Goal: Browse casually

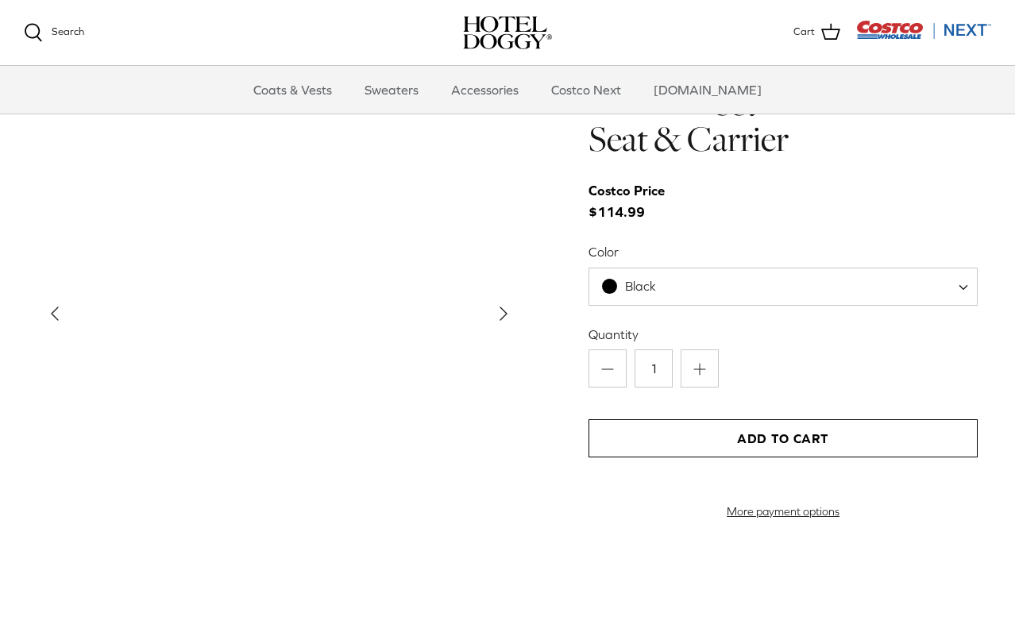
scroll to position [1574, 0]
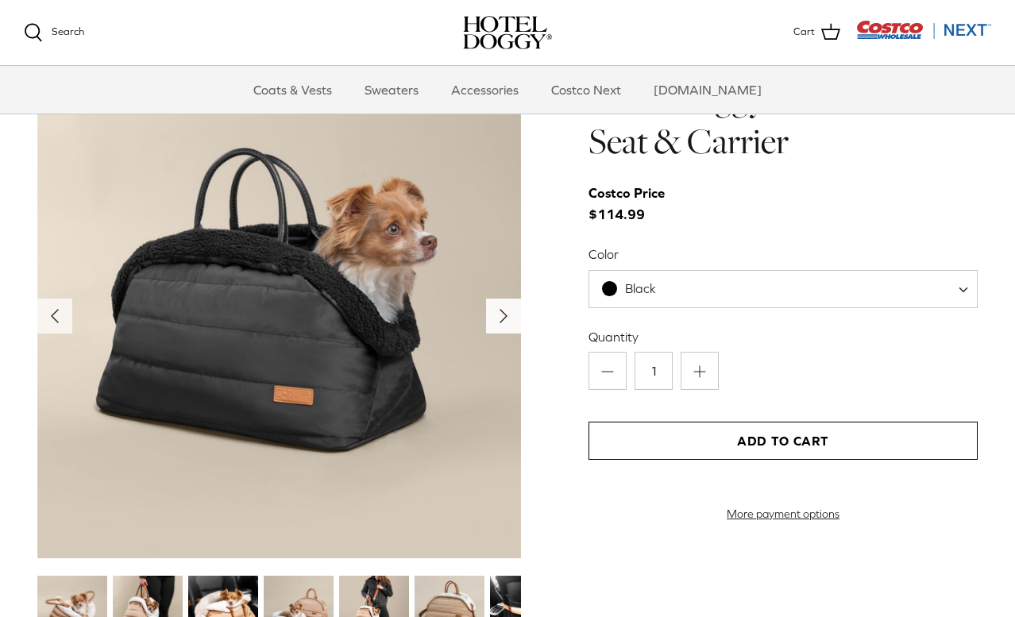
click at [502, 306] on icon "Right" at bounding box center [503, 315] width 25 height 25
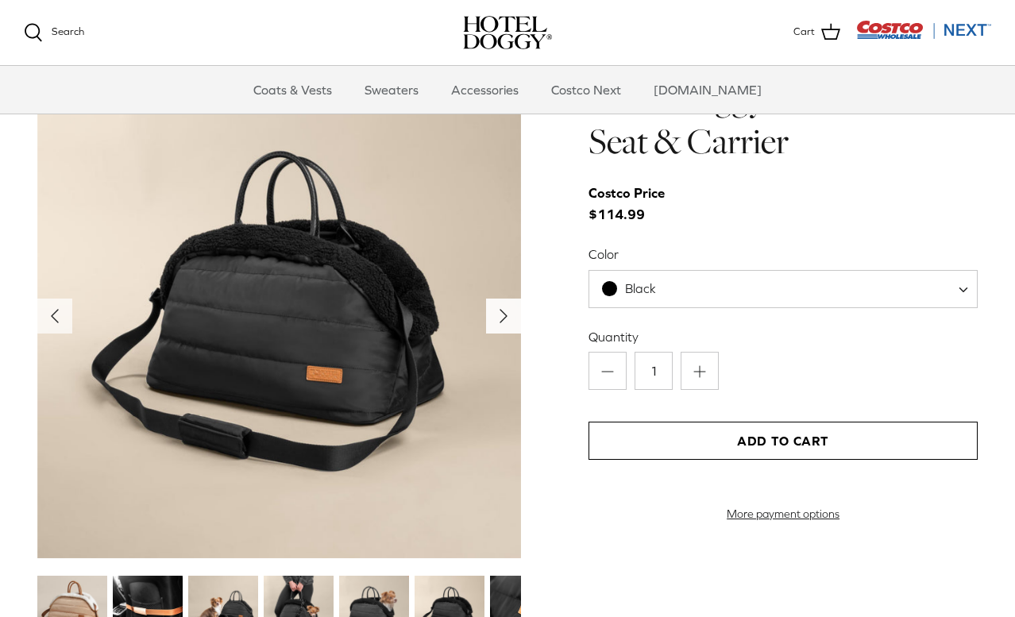
click at [502, 306] on icon "Right" at bounding box center [503, 315] width 25 height 25
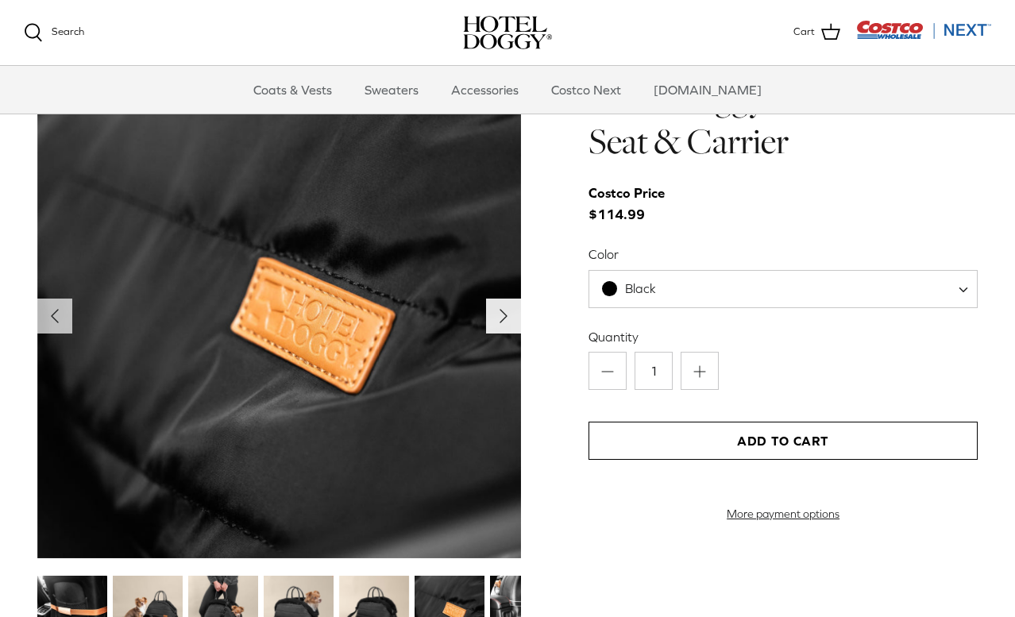
click at [502, 306] on icon "Right" at bounding box center [503, 315] width 25 height 25
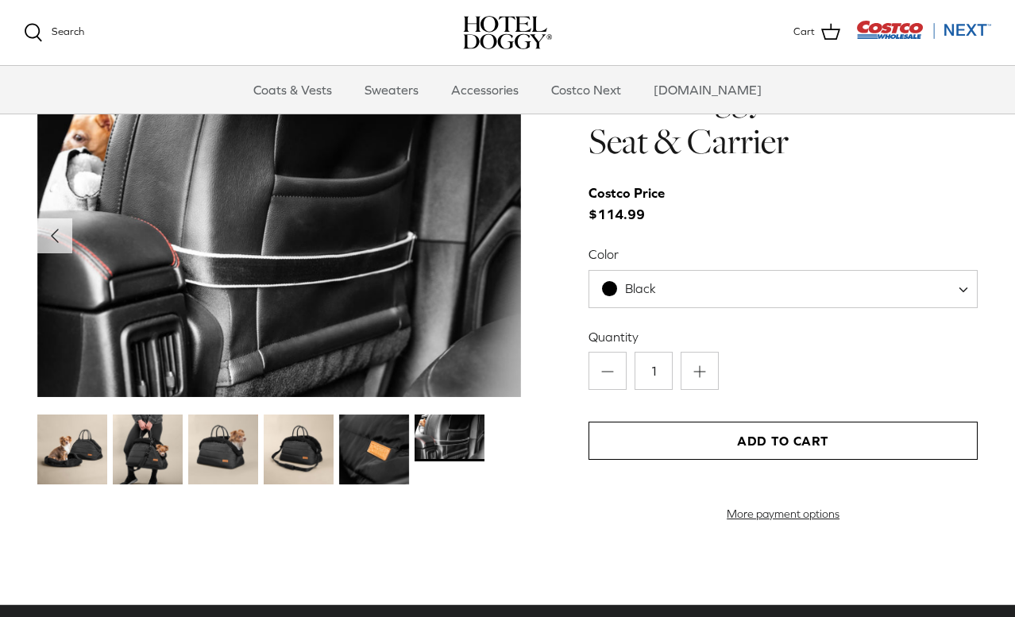
click at [502, 306] on img at bounding box center [279, 236] width 484 height 322
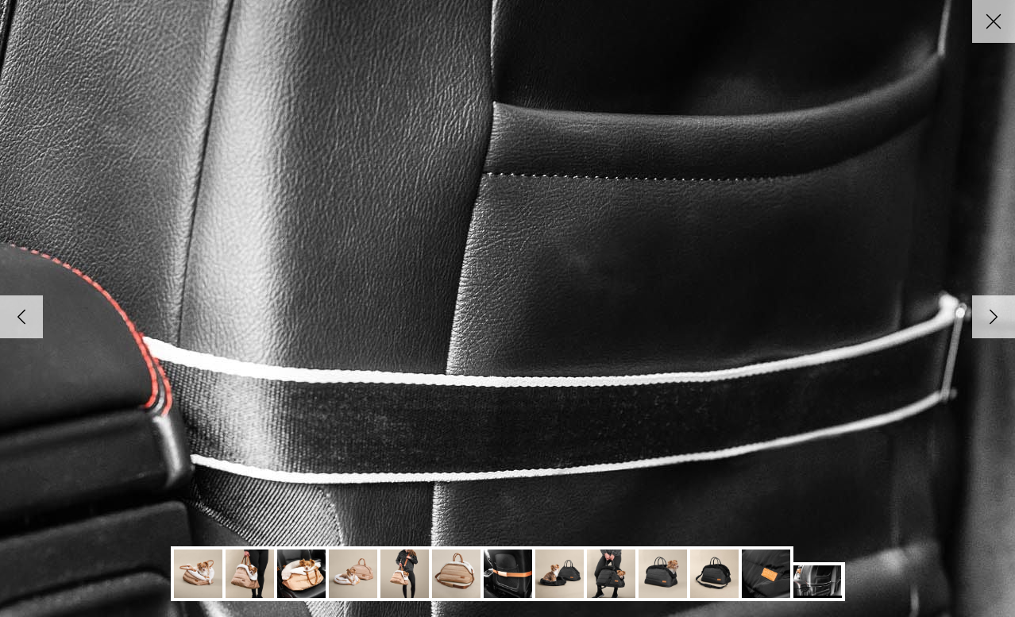
click at [502, 306] on img at bounding box center [507, 308] width 1626 height 1085
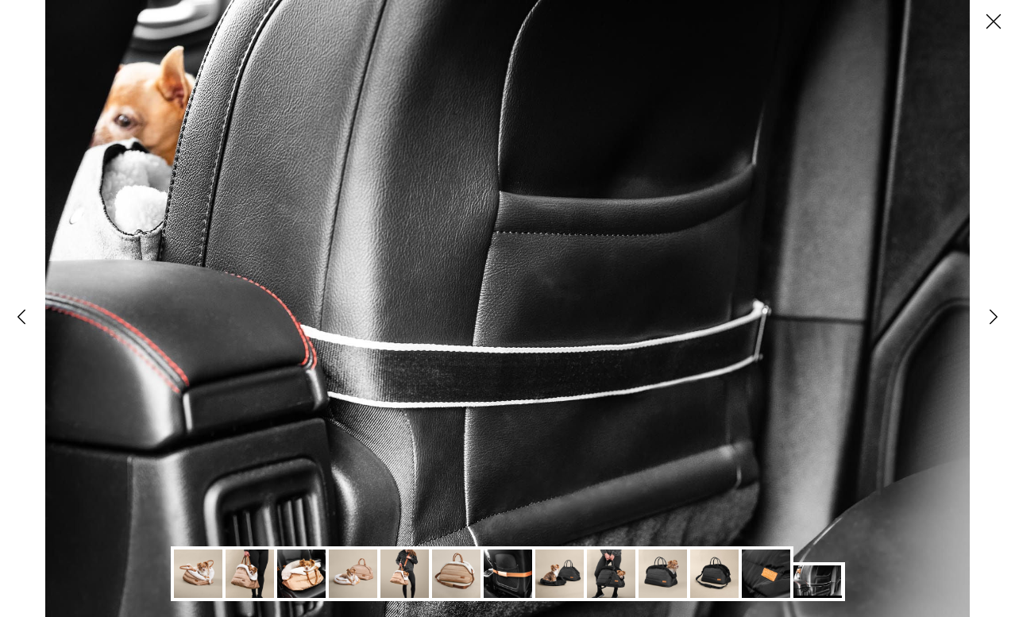
click at [502, 306] on img at bounding box center [507, 308] width 924 height 617
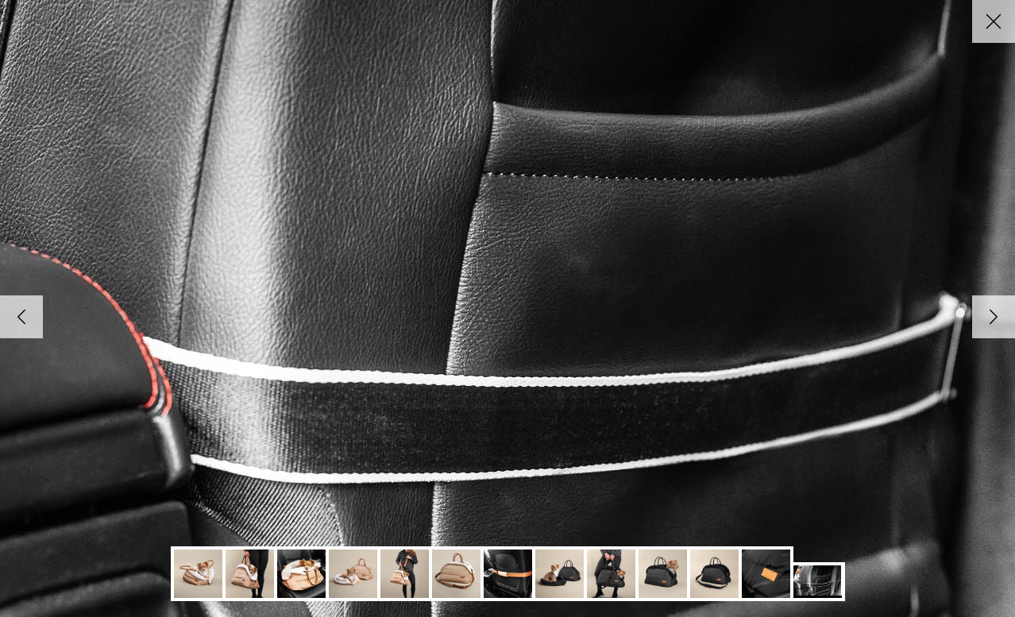
click at [502, 306] on img at bounding box center [507, 308] width 1626 height 1085
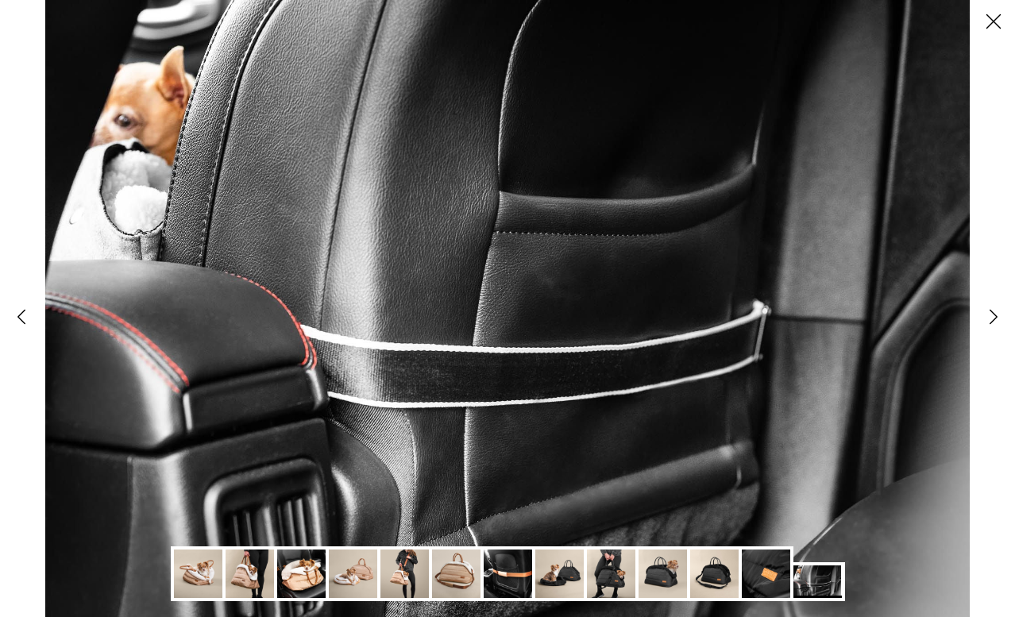
click at [502, 306] on img at bounding box center [507, 308] width 924 height 617
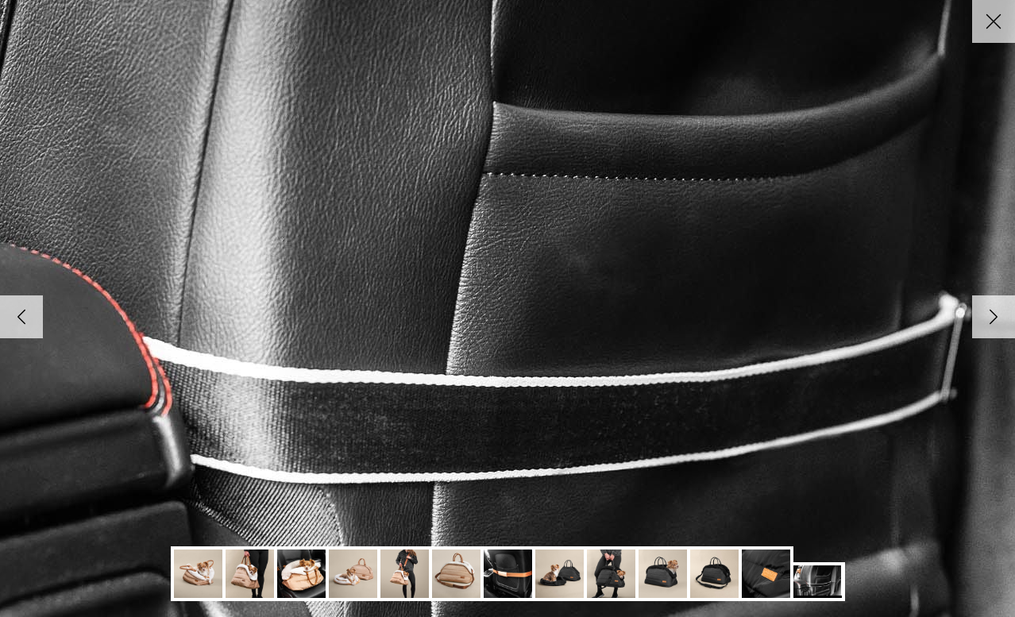
click at [502, 306] on img at bounding box center [507, 308] width 1626 height 1085
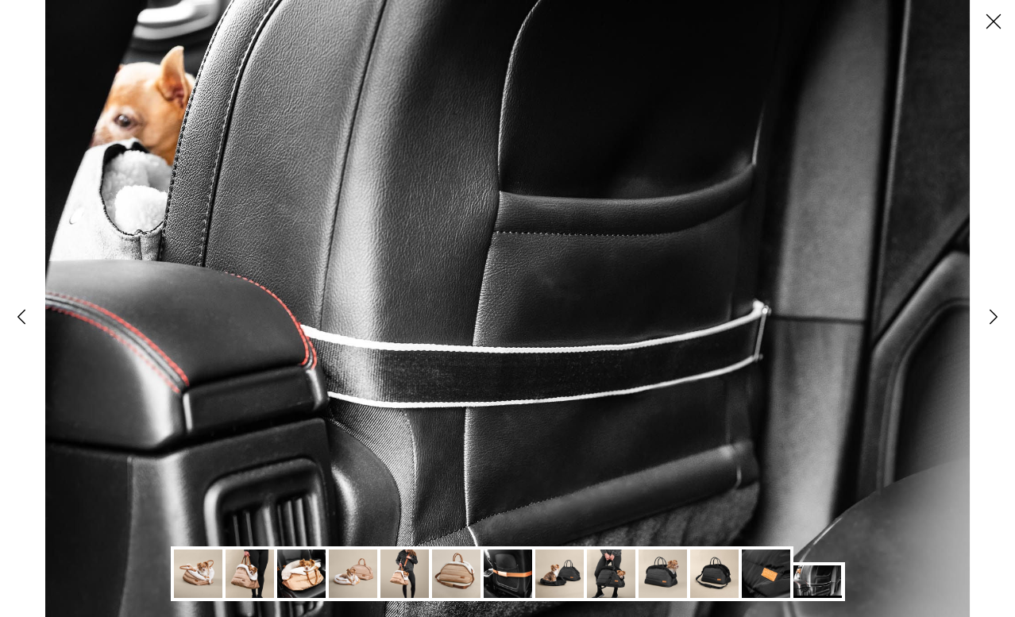
click at [502, 306] on img at bounding box center [507, 308] width 924 height 617
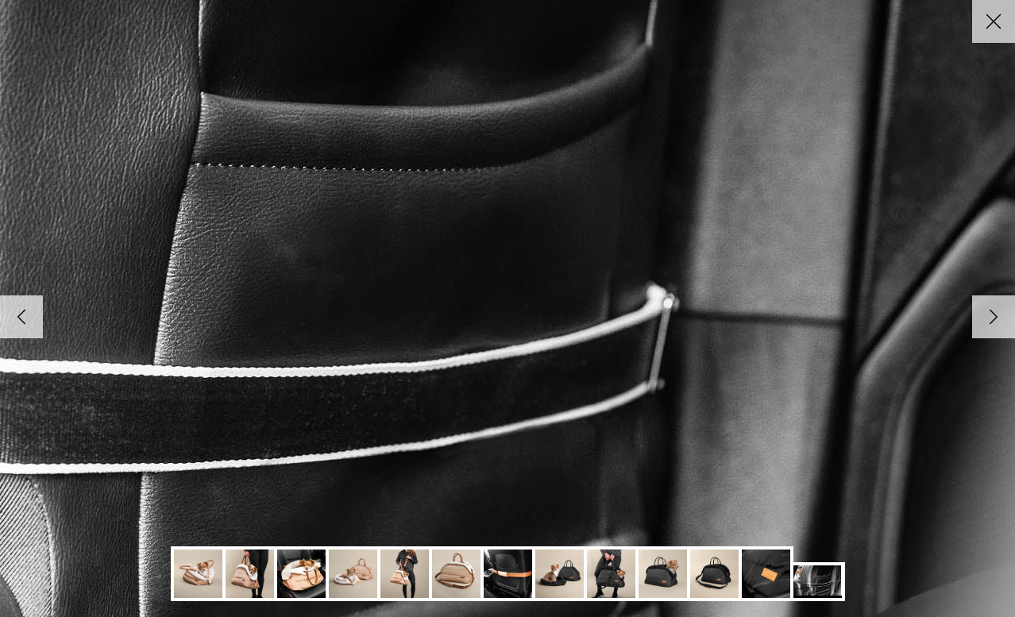
click at [992, 321] on polyline at bounding box center [993, 316] width 7 height 13
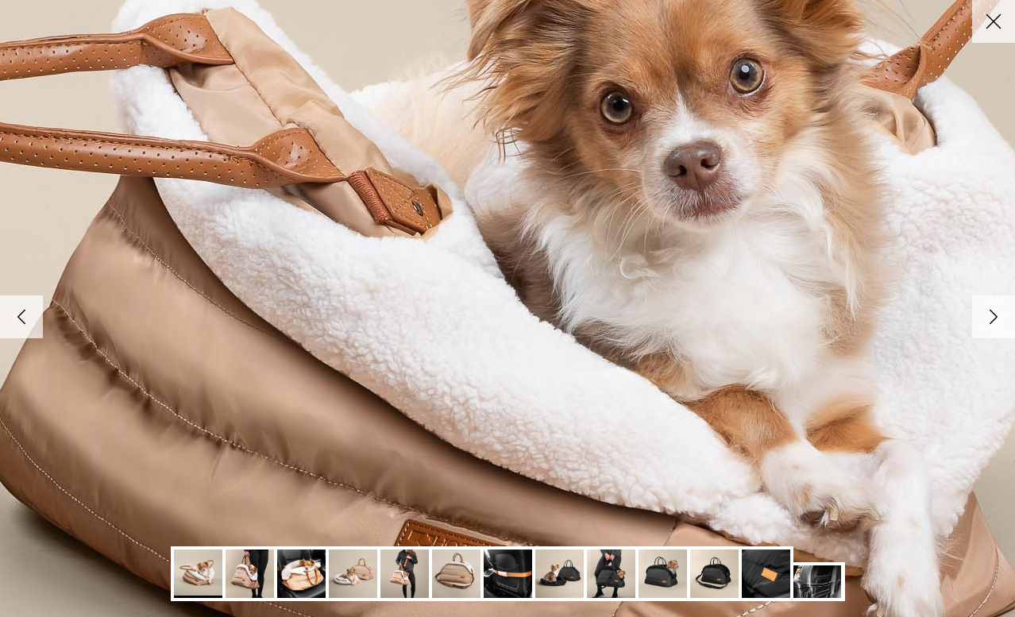
click at [992, 321] on polyline at bounding box center [993, 316] width 7 height 13
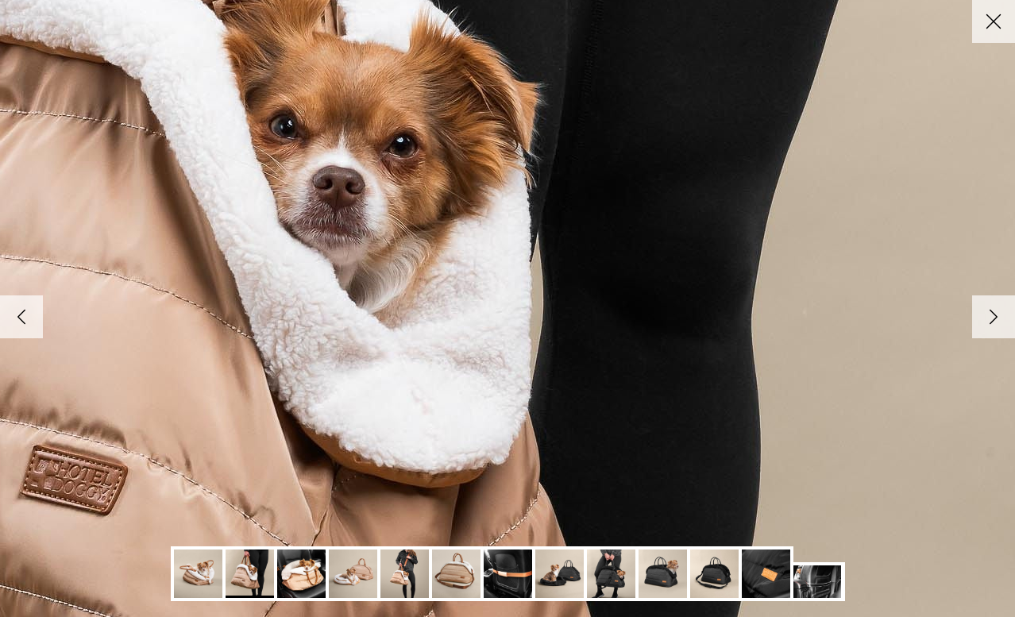
click at [885, 345] on img at bounding box center [279, 250] width 1626 height 1626
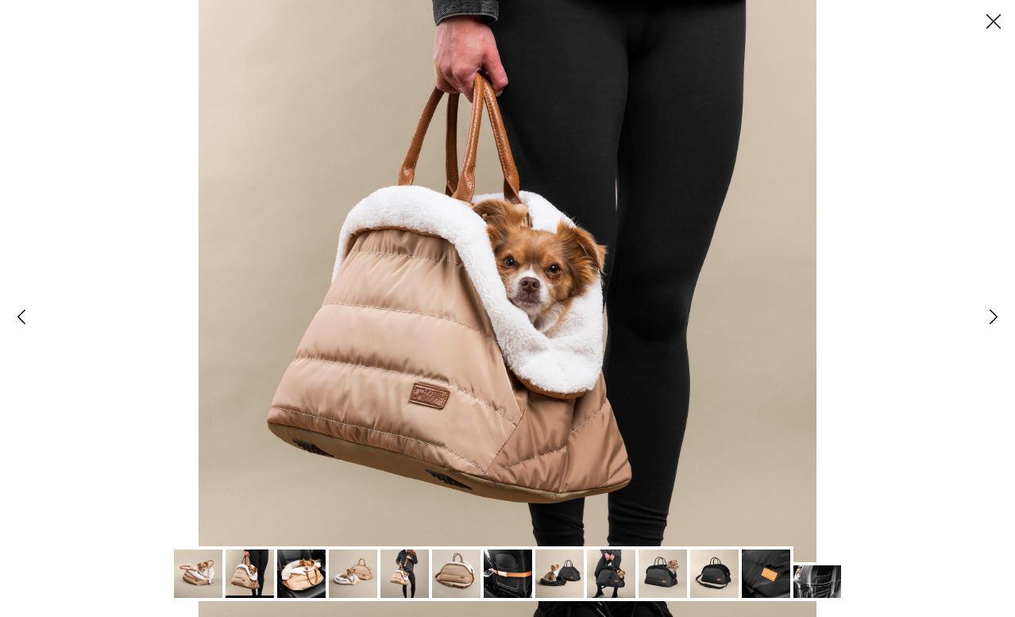
click at [993, 314] on polyline at bounding box center [993, 316] width 7 height 13
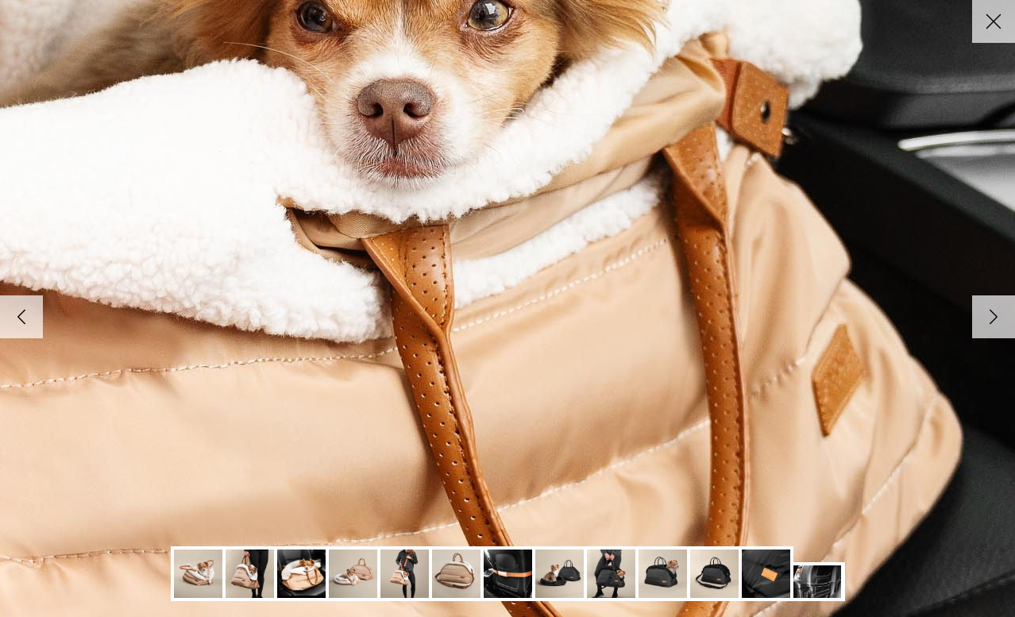
click at [993, 314] on polyline at bounding box center [993, 316] width 7 height 13
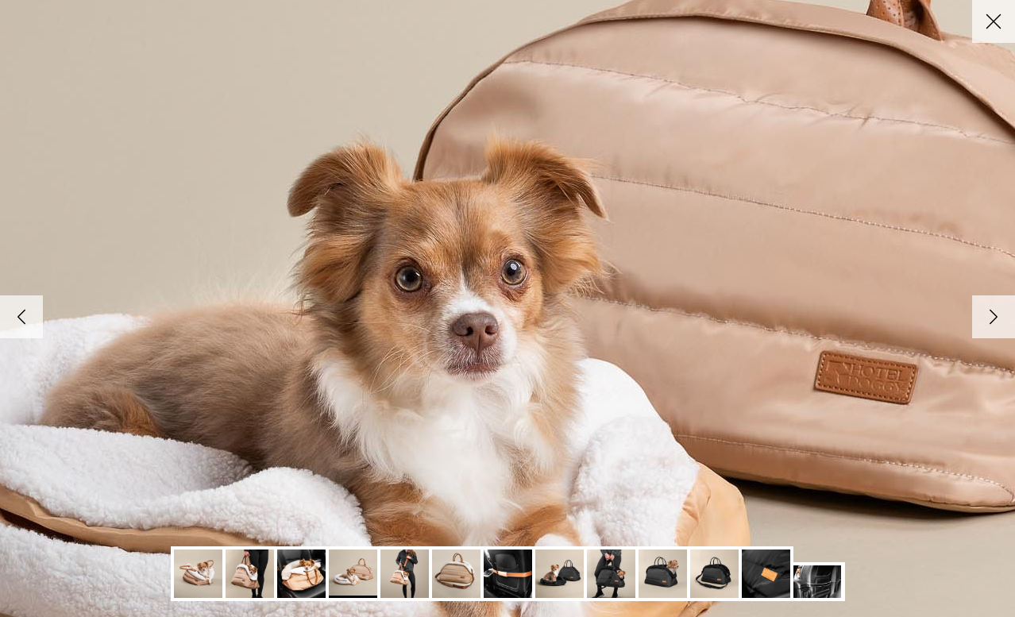
click at [993, 314] on polyline at bounding box center [993, 316] width 7 height 13
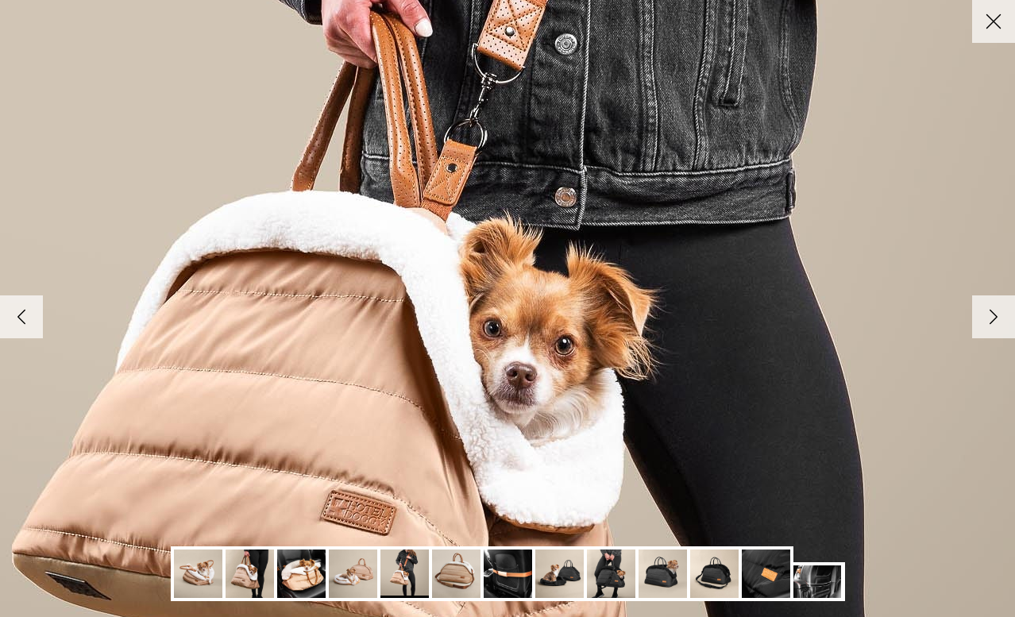
click at [993, 314] on polyline at bounding box center [993, 316] width 7 height 13
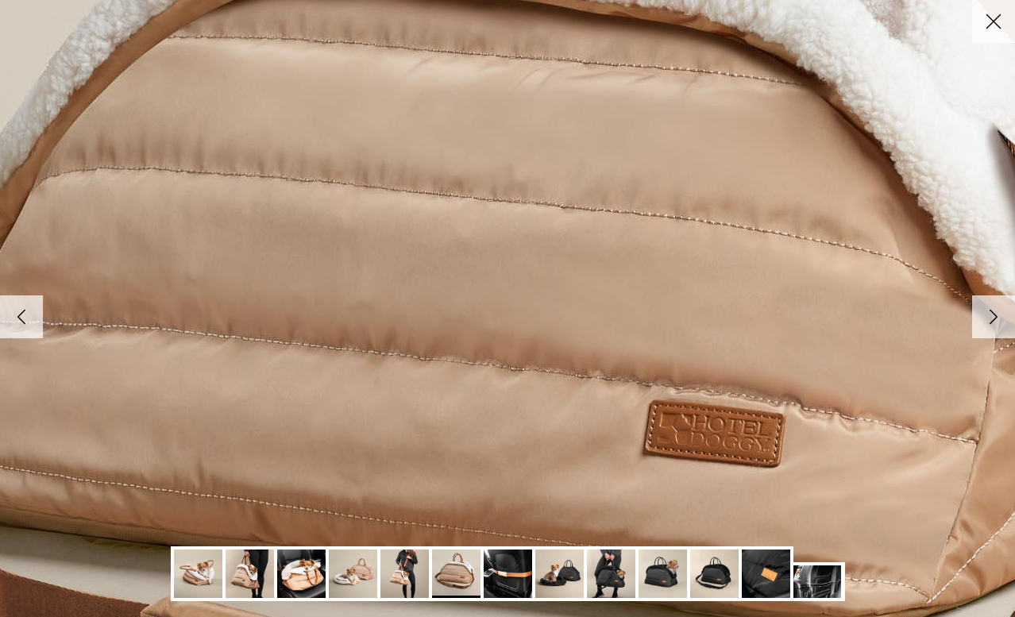
click at [993, 314] on polyline at bounding box center [993, 316] width 7 height 13
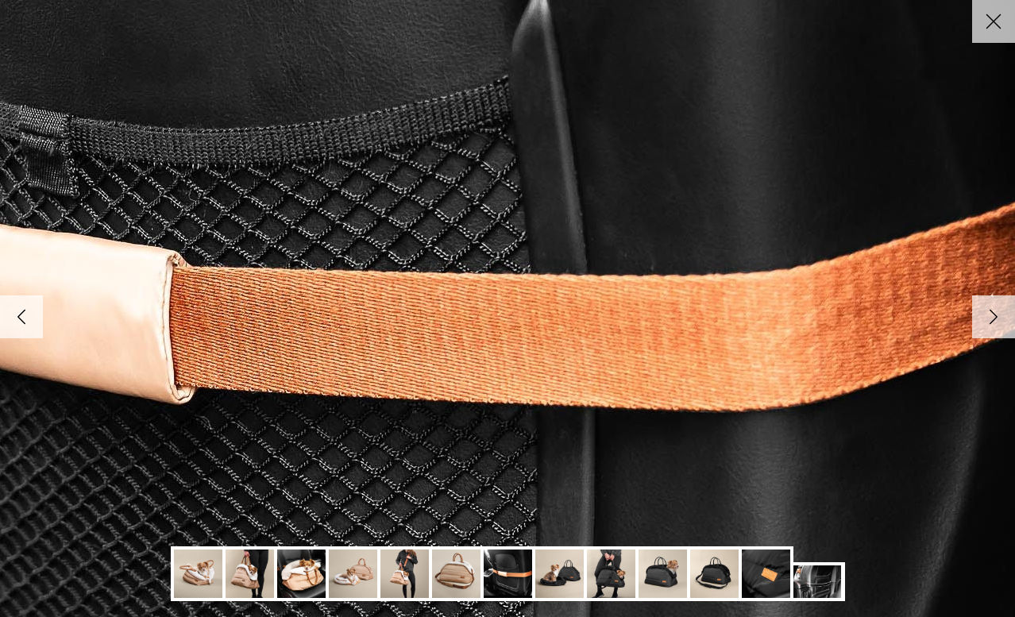
click at [993, 314] on polyline at bounding box center [993, 316] width 7 height 13
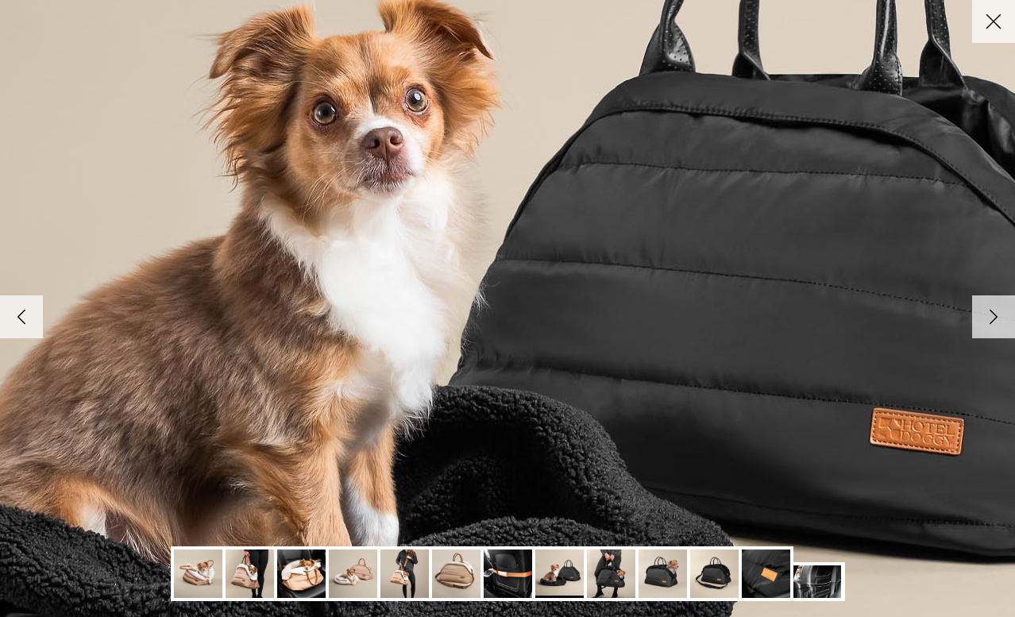
click at [993, 314] on polyline at bounding box center [993, 316] width 7 height 13
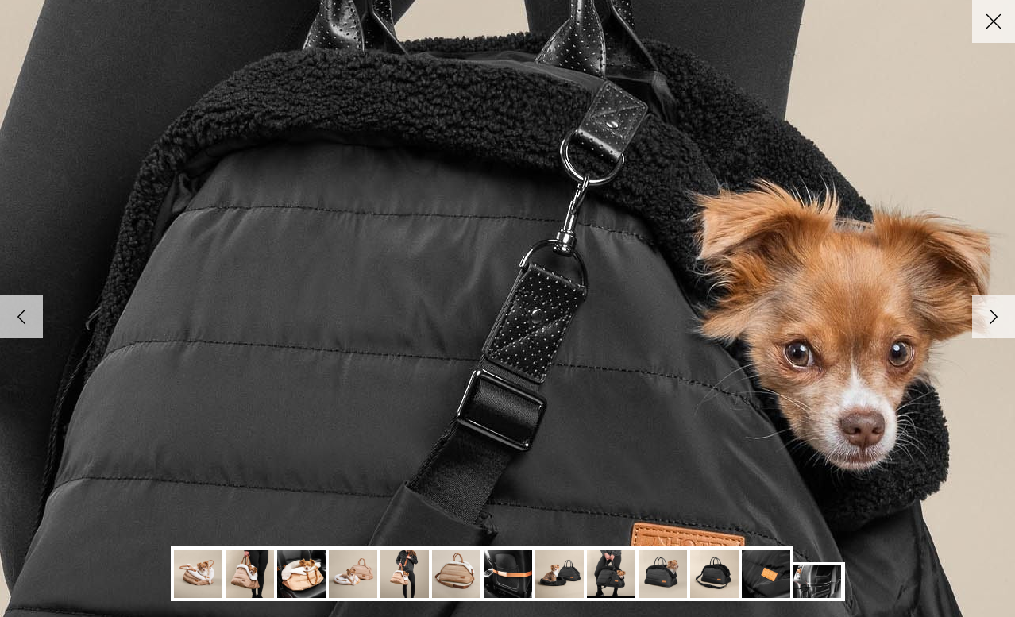
click at [993, 314] on polyline at bounding box center [993, 316] width 7 height 13
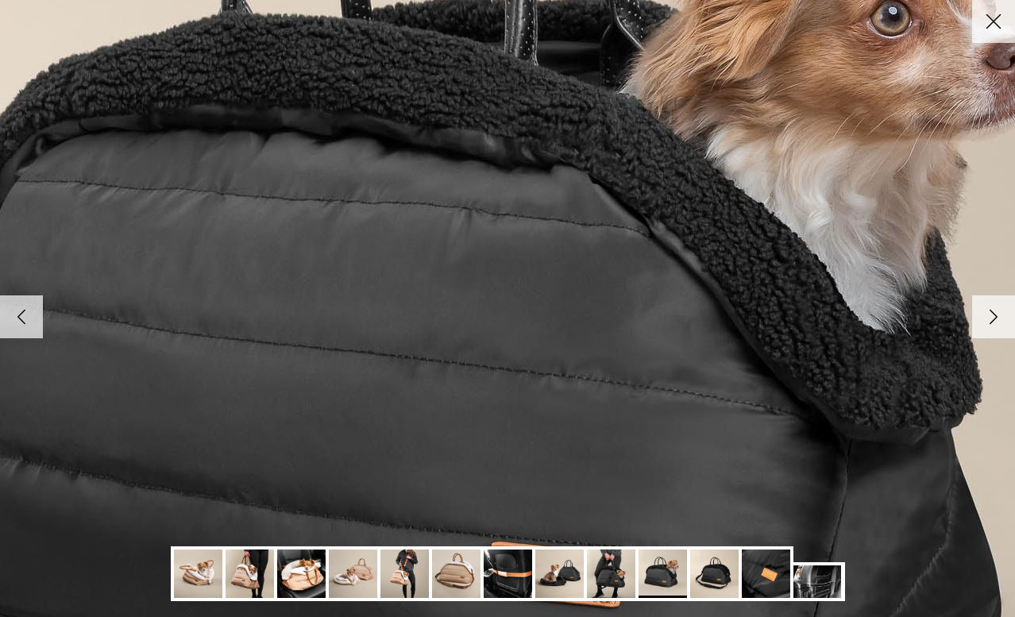
click at [993, 314] on polyline at bounding box center [993, 316] width 7 height 13
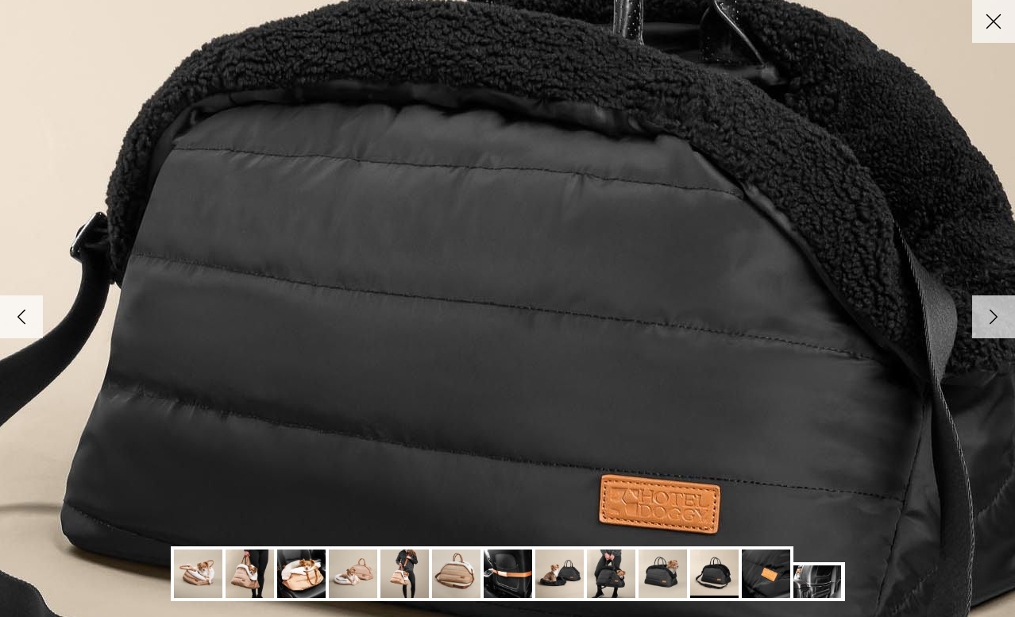
click at [993, 314] on polyline at bounding box center [993, 316] width 7 height 13
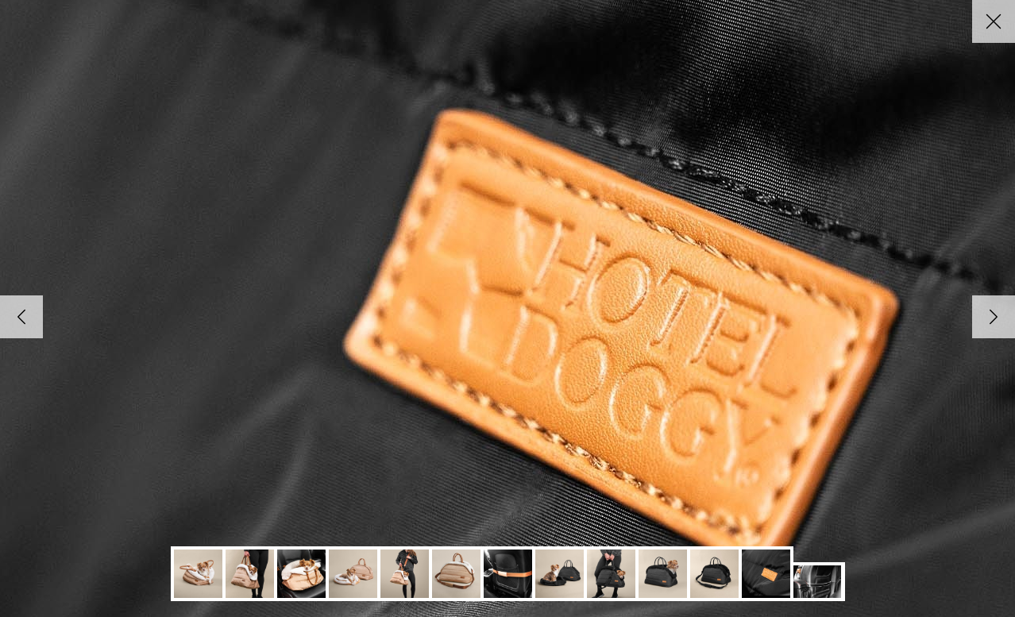
click at [993, 314] on polyline at bounding box center [993, 316] width 7 height 13
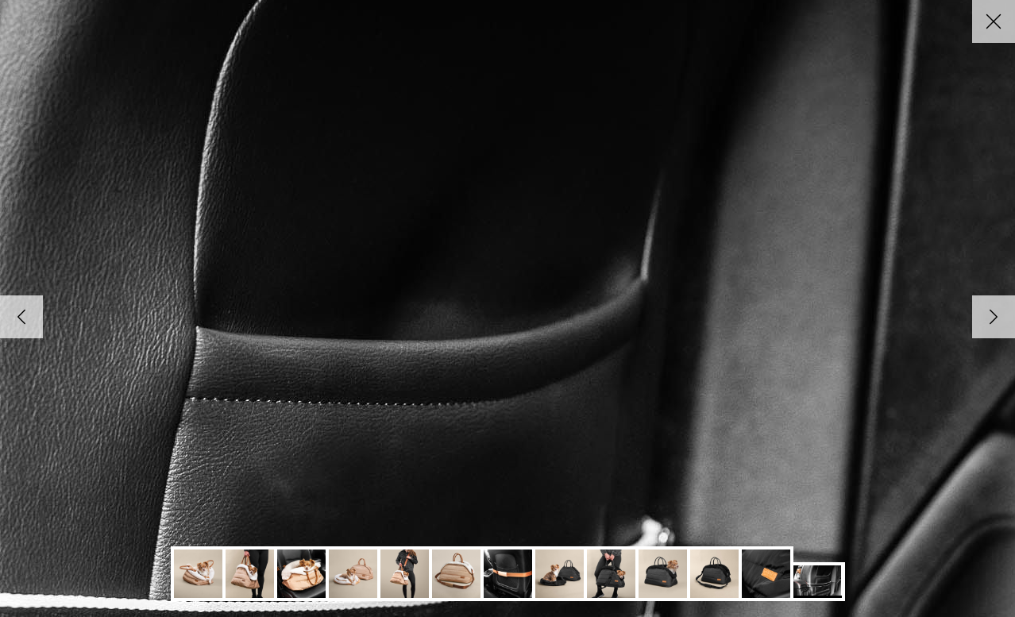
click at [1000, 13] on icon "Close" at bounding box center [993, 21] width 27 height 27
